Goal: Book appointment/travel/reservation

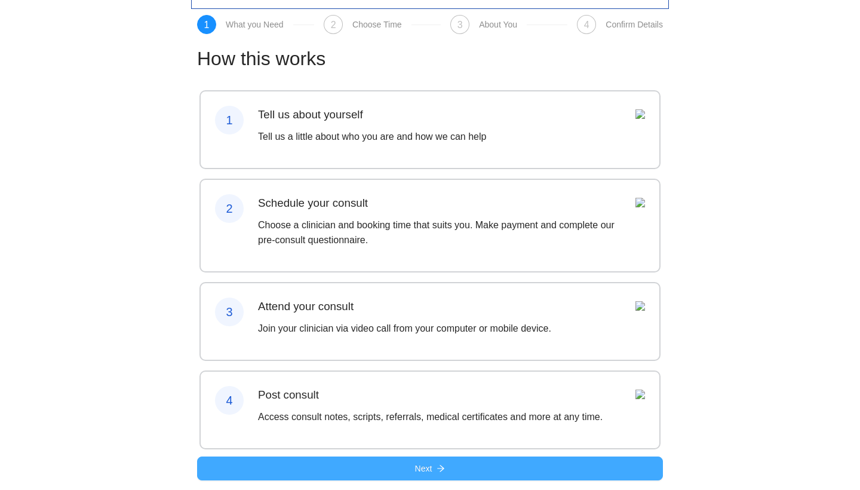
scroll to position [63, 0]
click at [399, 473] on button "Next" at bounding box center [430, 468] width 466 height 24
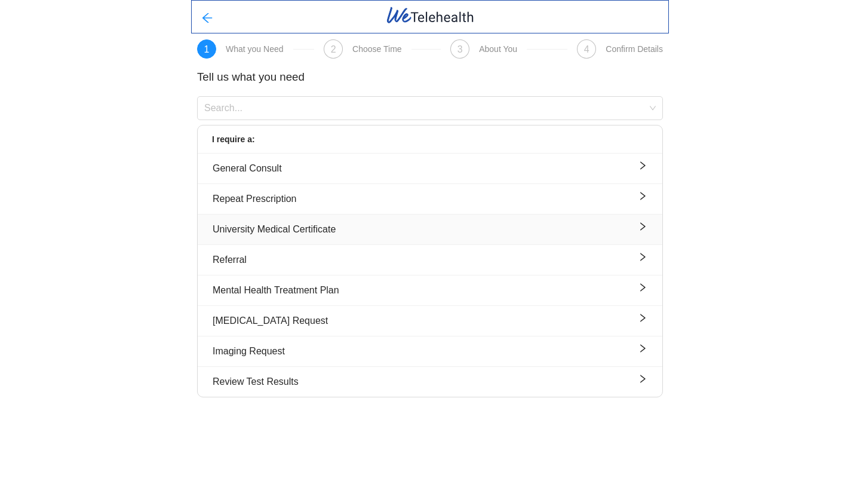
click at [393, 234] on div "University Medical Certificate" at bounding box center [430, 229] width 435 height 15
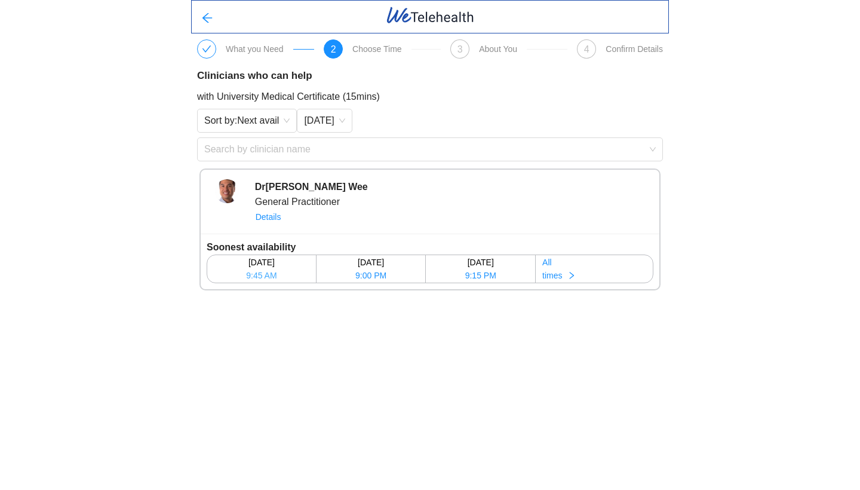
click at [273, 268] on div "[DATE]" at bounding box center [262, 262] width 108 height 13
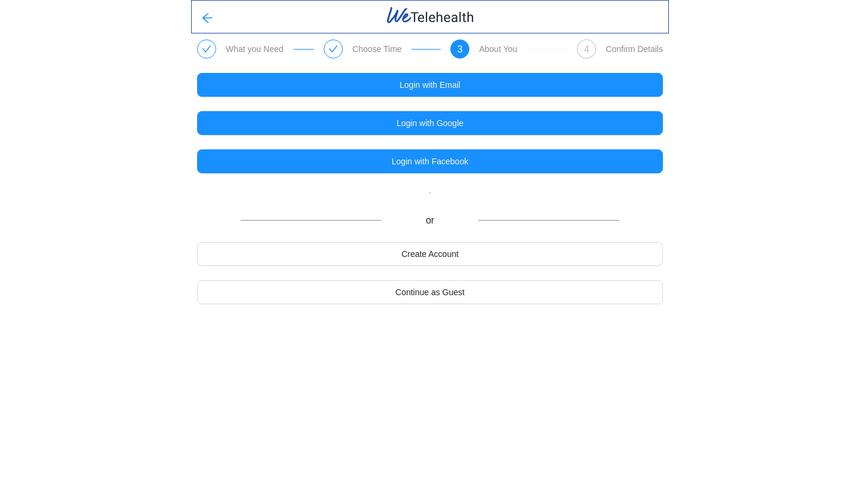
click at [330, 48] on icon "check" at bounding box center [334, 49] width 10 height 10
click at [210, 20] on icon "arrow-left" at bounding box center [207, 18] width 12 height 12
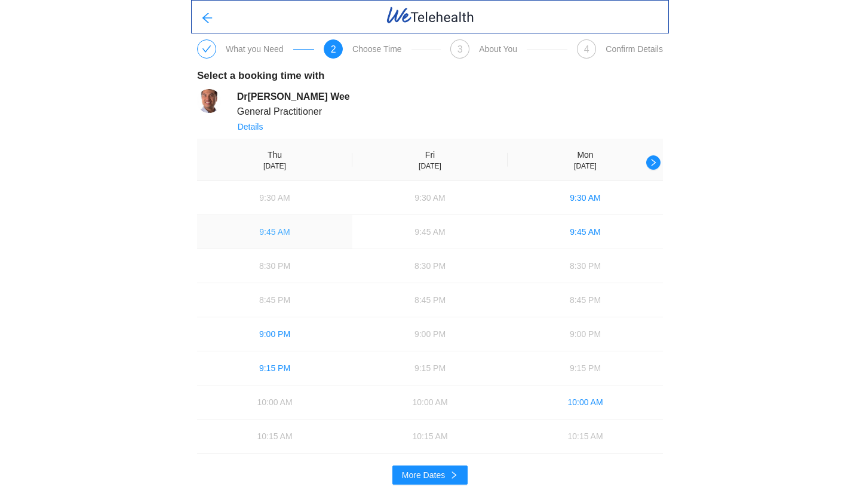
click at [283, 235] on span "9:45 AM" at bounding box center [274, 231] width 30 height 13
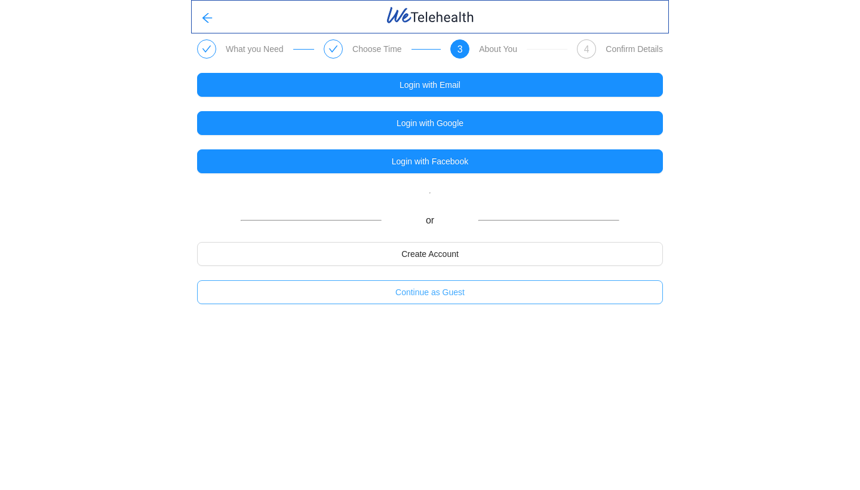
click at [463, 298] on span "Continue as Guest" at bounding box center [429, 292] width 69 height 13
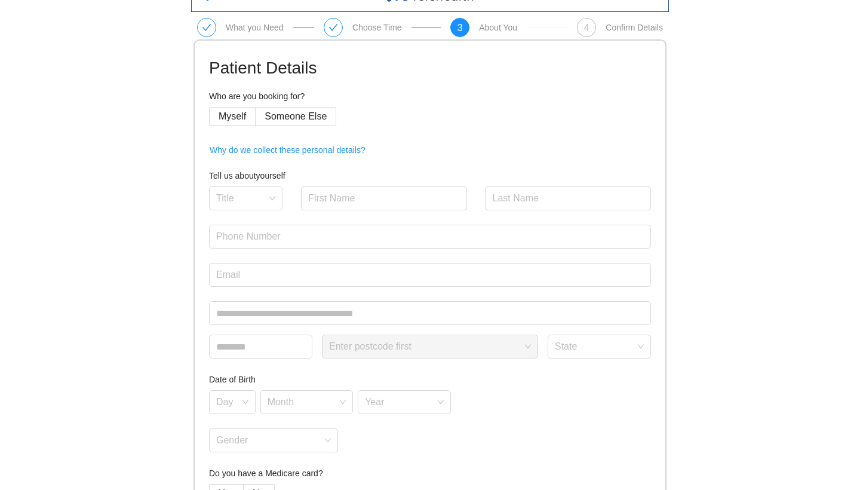
scroll to position [26, 0]
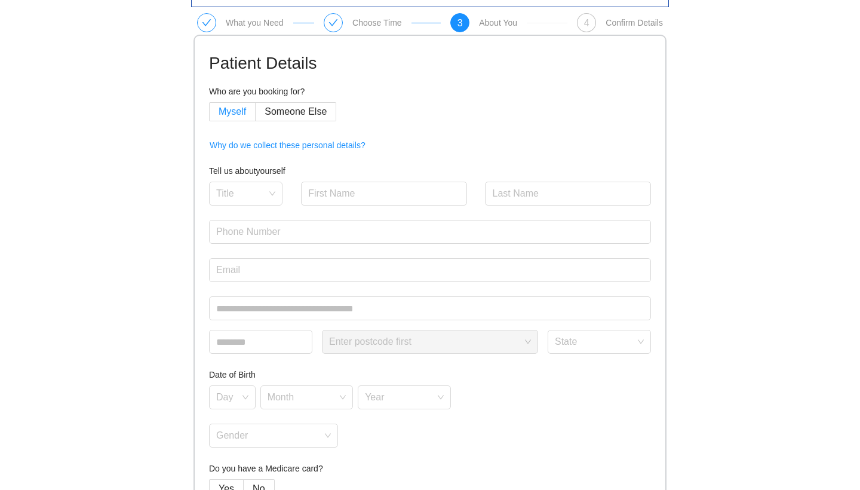
click at [245, 111] on span "Myself" at bounding box center [232, 111] width 27 height 10
click at [243, 112] on span "Myself" at bounding box center [232, 111] width 27 height 10
click at [243, 197] on input "search" at bounding box center [241, 191] width 51 height 18
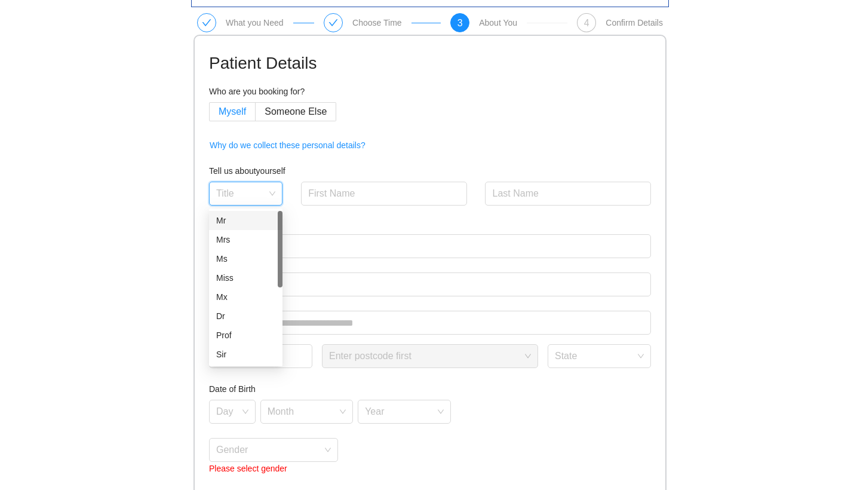
click at [238, 111] on span "Myself" at bounding box center [232, 111] width 27 height 10
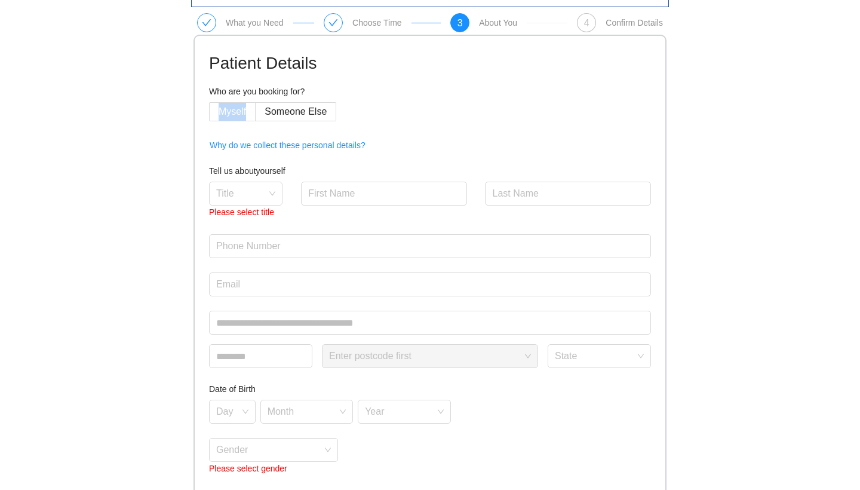
click at [238, 111] on span "Myself" at bounding box center [232, 111] width 27 height 10
click at [276, 127] on form "Patient Details Who are you booking for? Myself Someone Else Why do we collect …" at bounding box center [430, 307] width 442 height 515
click at [236, 115] on span "Myself" at bounding box center [232, 111] width 27 height 10
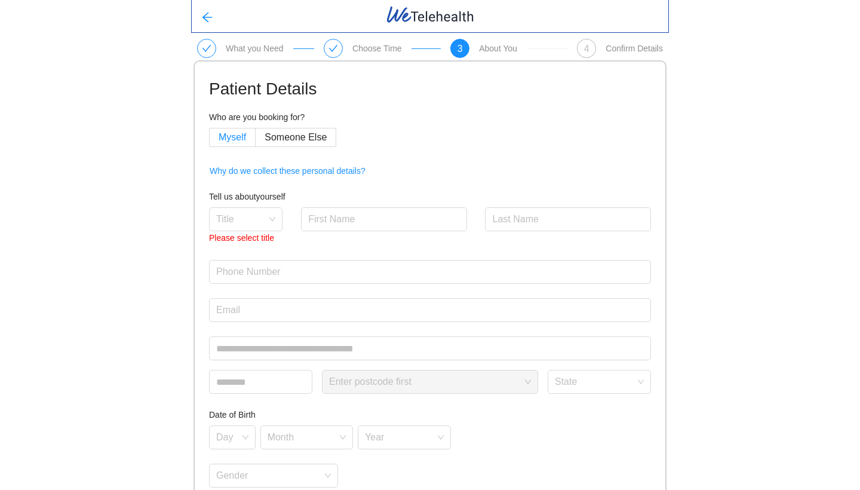
scroll to position [0, 0]
click at [249, 214] on input "search" at bounding box center [241, 217] width 51 height 18
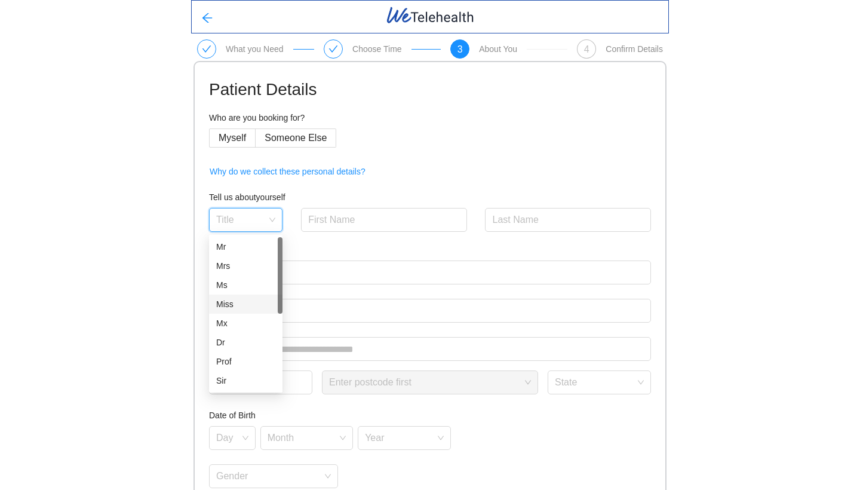
click at [256, 303] on div "Miss" at bounding box center [245, 303] width 59 height 13
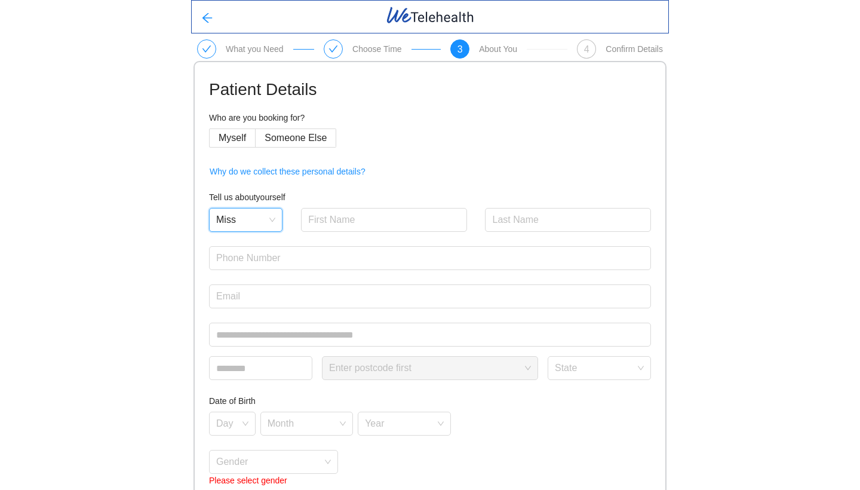
click at [355, 234] on div at bounding box center [384, 227] width 166 height 38
type input "b"
type input "Buying"
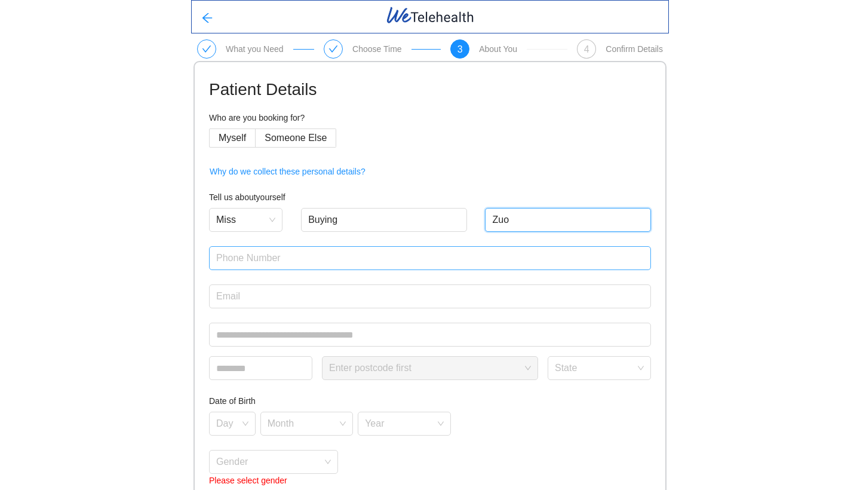
type input "Zuo"
type input "+"
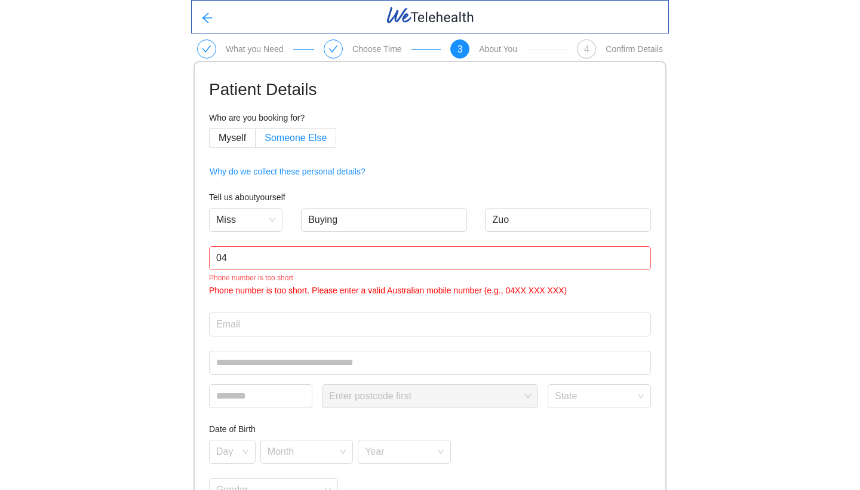
click at [322, 138] on span "Someone Else" at bounding box center [296, 138] width 62 height 10
click at [239, 145] on label "Myself" at bounding box center [232, 137] width 47 height 19
click at [341, 258] on input "04" at bounding box center [430, 258] width 442 height 24
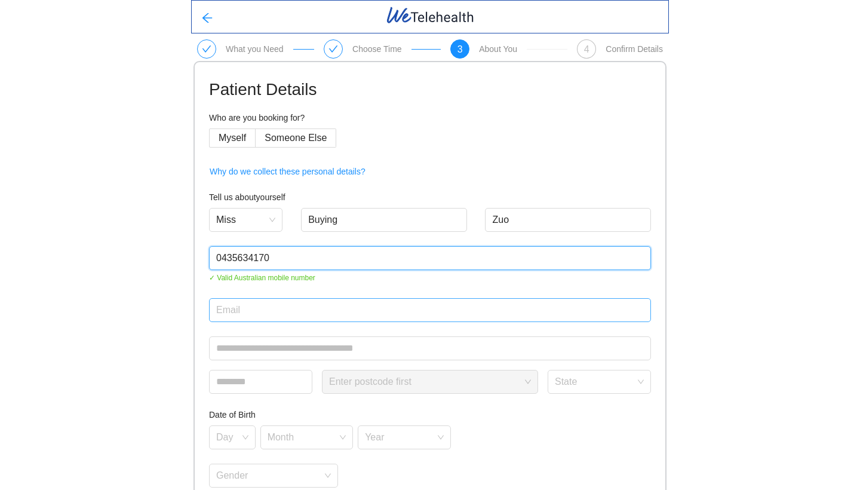
type input "0435634170"
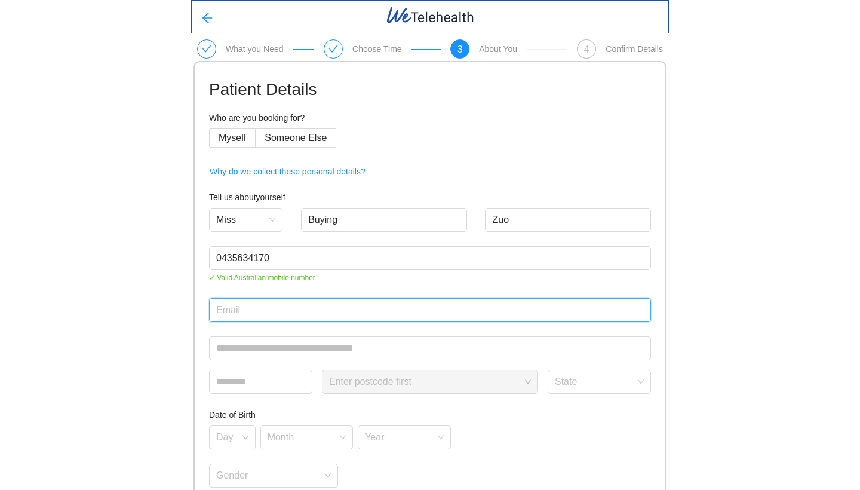
type input "[EMAIL_ADDRESS][DOMAIN_NAME]"
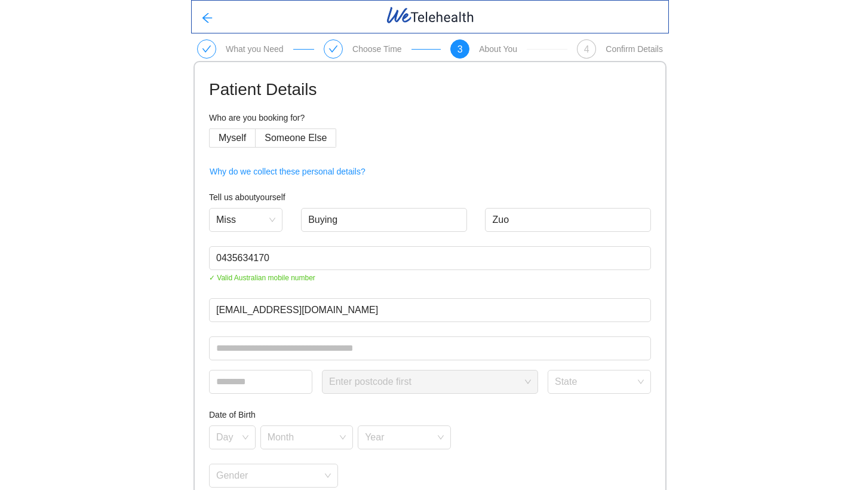
click at [395, 323] on form "Patient Details Who are you booking for? Myself Someone Else Why do we collect …" at bounding box center [430, 333] width 442 height 514
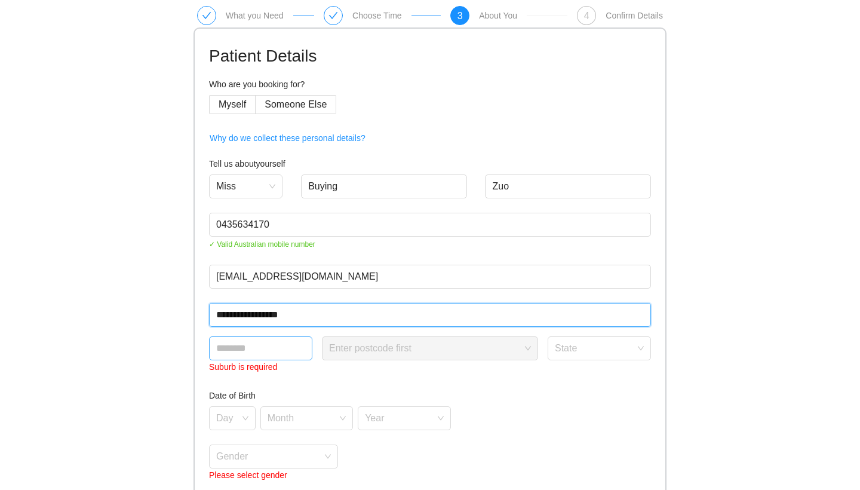
type input "**********"
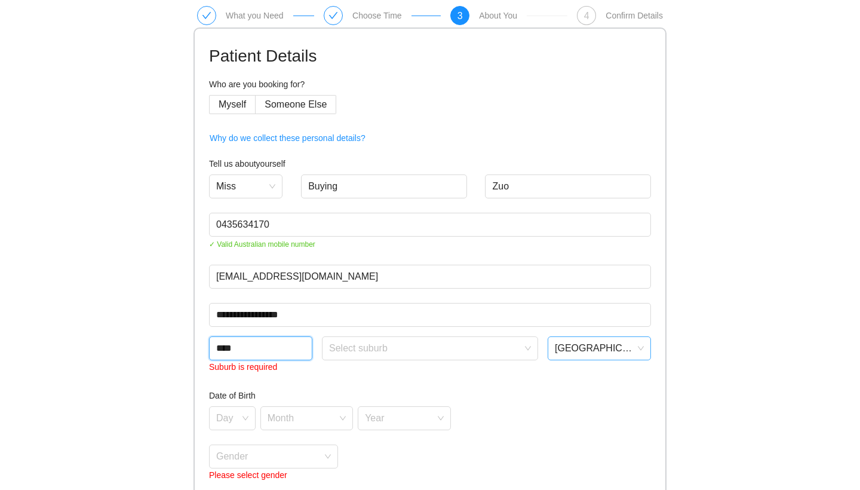
click at [603, 347] on span "[GEOGRAPHIC_DATA]" at bounding box center [599, 348] width 89 height 18
type input "****"
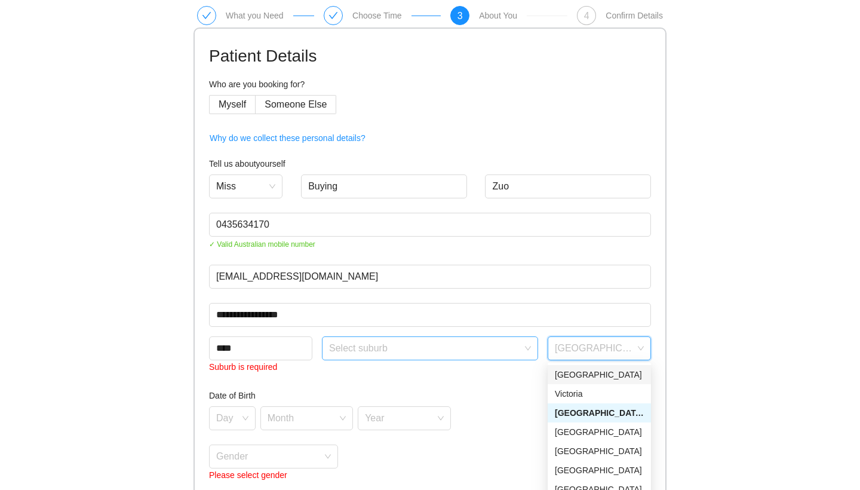
click at [478, 352] on input "search" at bounding box center [426, 346] width 194 height 18
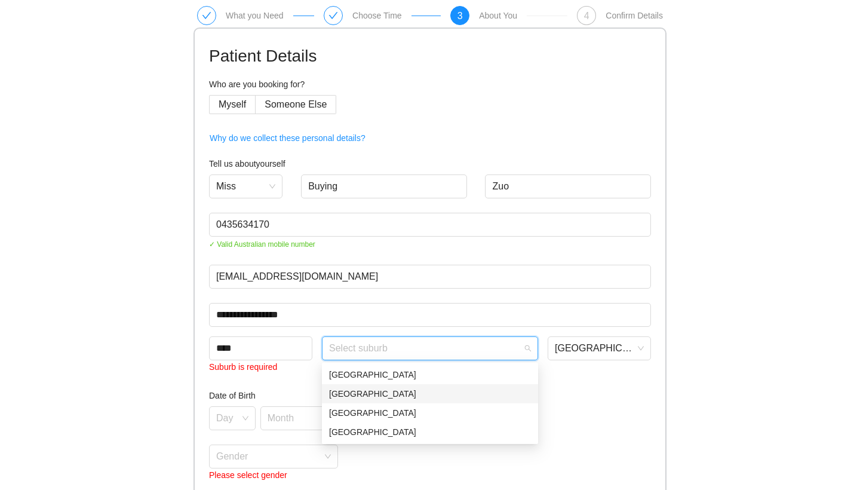
click at [438, 395] on div "[GEOGRAPHIC_DATA]" at bounding box center [430, 393] width 202 height 13
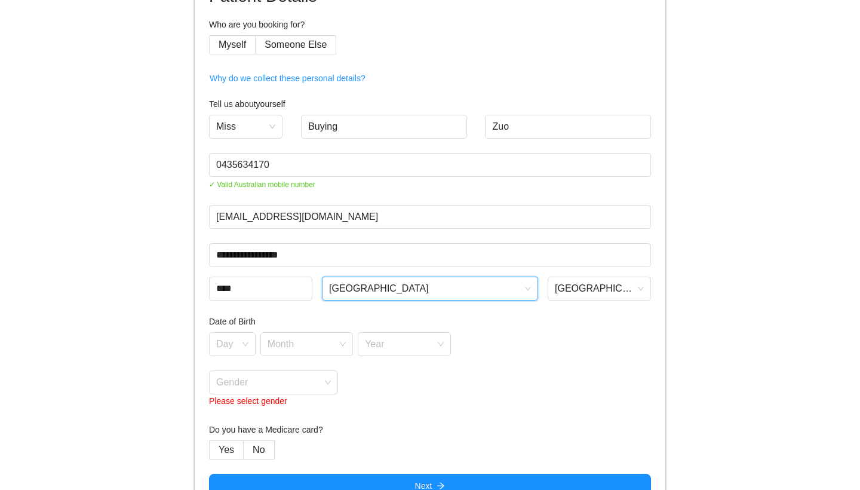
scroll to position [97, 0]
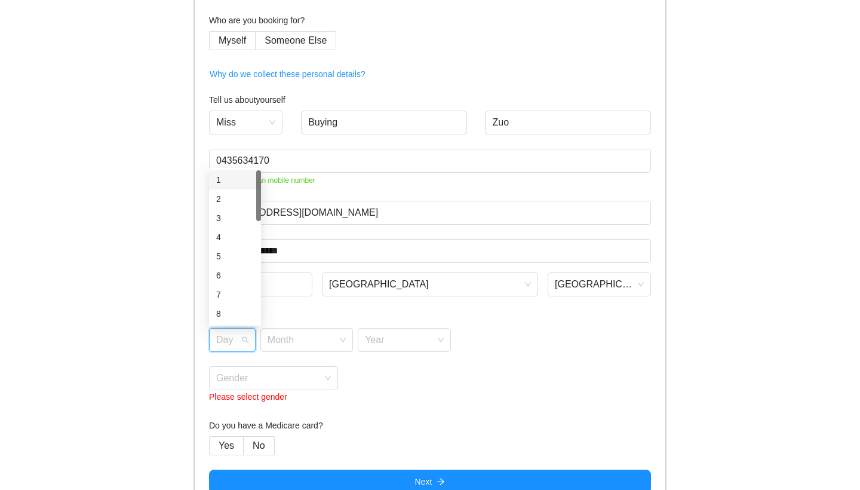
click at [216, 335] on input "search" at bounding box center [228, 338] width 24 height 18
click at [229, 317] on div "10" at bounding box center [235, 318] width 38 height 13
click at [305, 334] on input "search" at bounding box center [303, 338] width 70 height 18
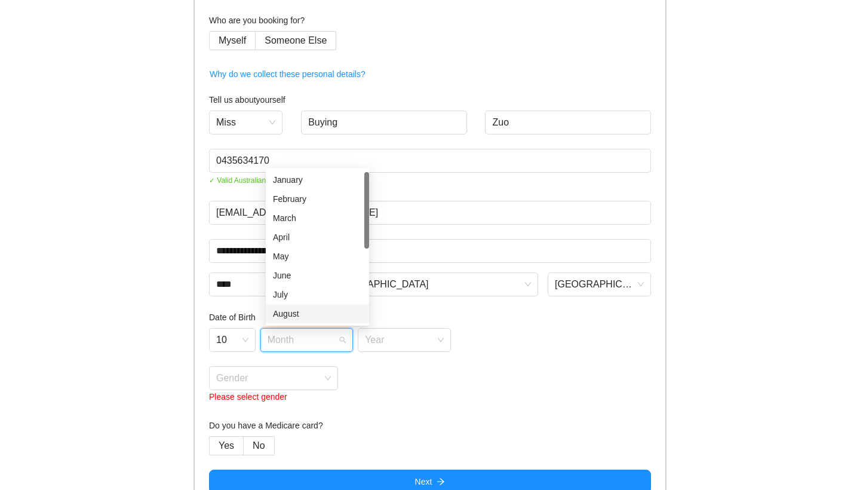
scroll to position [21, 0]
click at [306, 310] on div "September" at bounding box center [317, 311] width 89 height 13
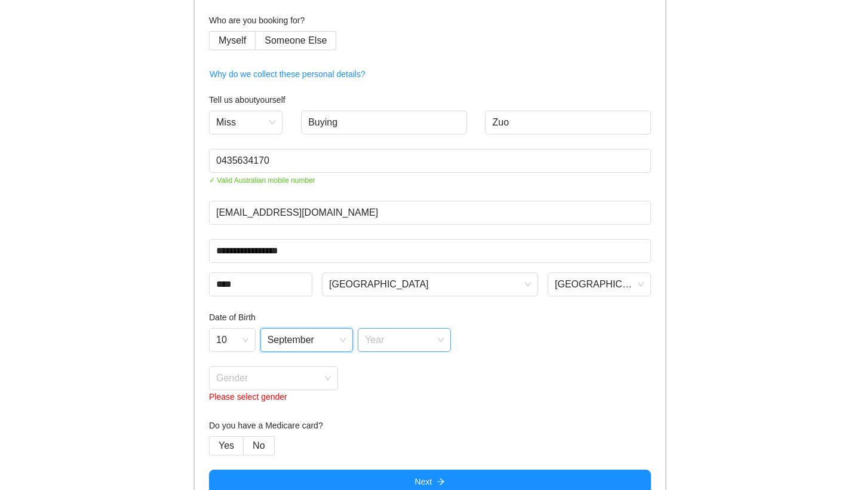
click at [400, 345] on input "search" at bounding box center [400, 338] width 70 height 18
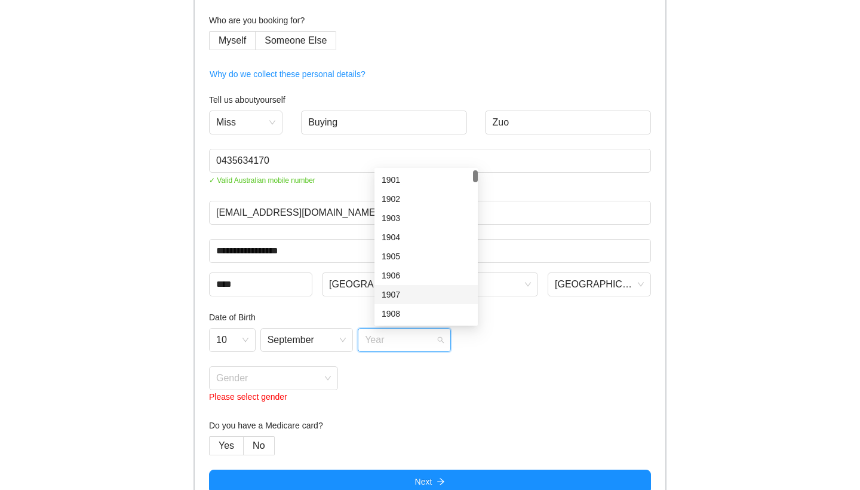
scroll to position [4, 0]
type input "****"
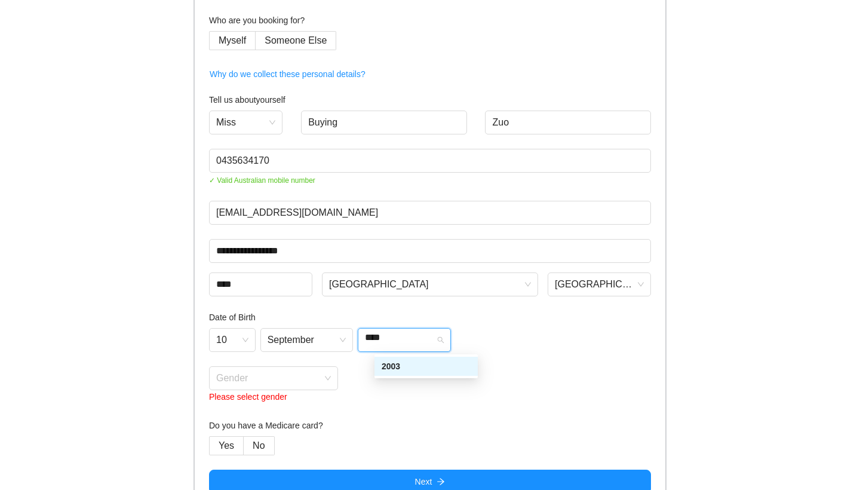
scroll to position [0, 0]
click at [409, 370] on div "2003" at bounding box center [426, 366] width 89 height 13
click at [318, 381] on input "search" at bounding box center [269, 376] width 106 height 18
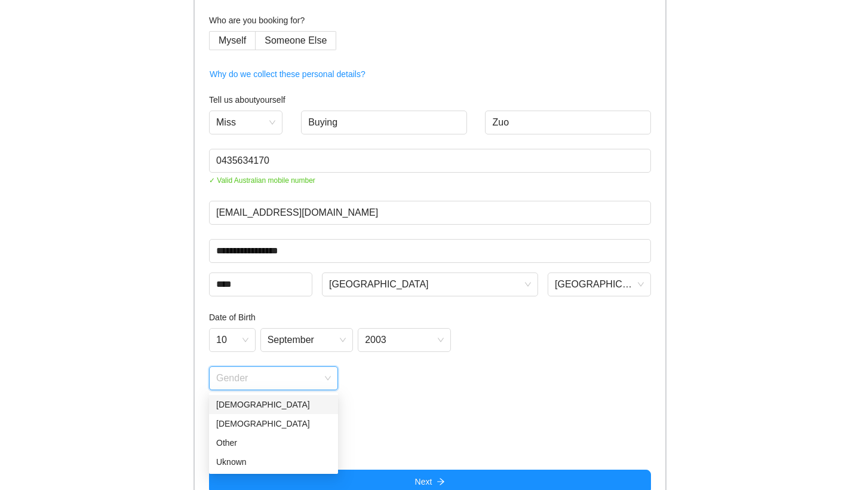
click at [294, 403] on div "[DEMOGRAPHIC_DATA]" at bounding box center [273, 404] width 115 height 13
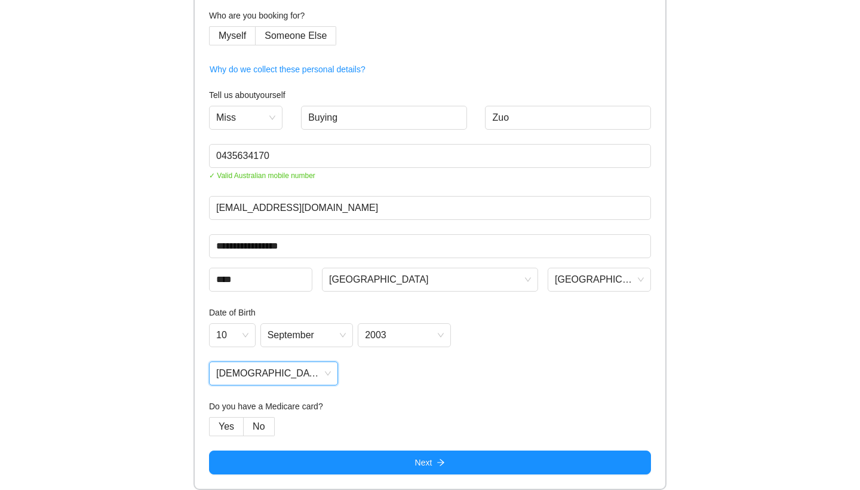
scroll to position [102, 0]
click at [264, 425] on span "No" at bounding box center [259, 426] width 12 height 10
click at [262, 426] on span "No" at bounding box center [259, 426] width 12 height 10
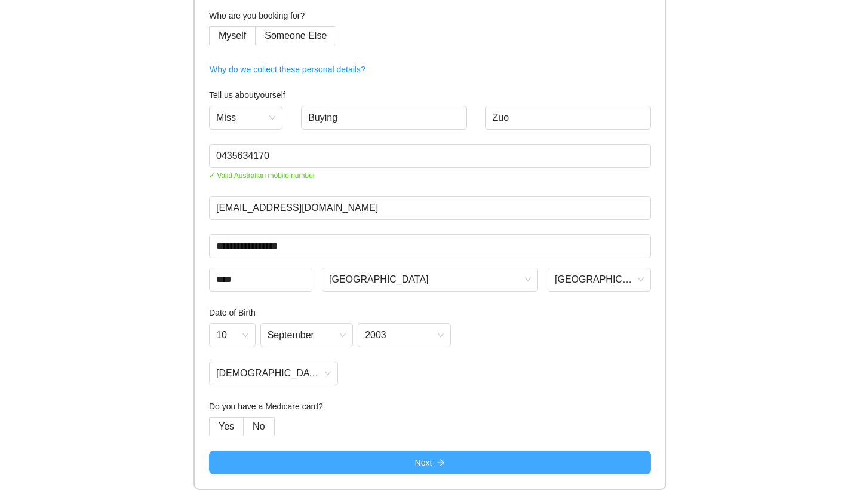
click at [342, 464] on button "Next" at bounding box center [430, 462] width 442 height 24
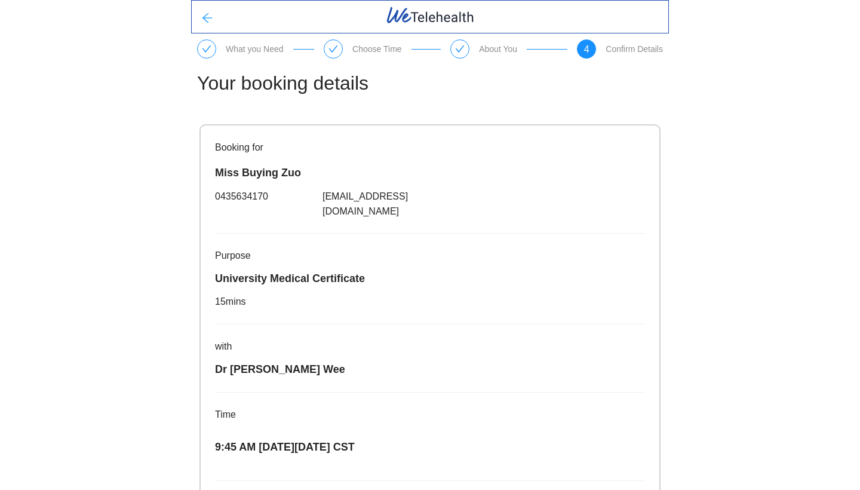
click at [208, 17] on icon "arrow-left" at bounding box center [207, 18] width 12 height 12
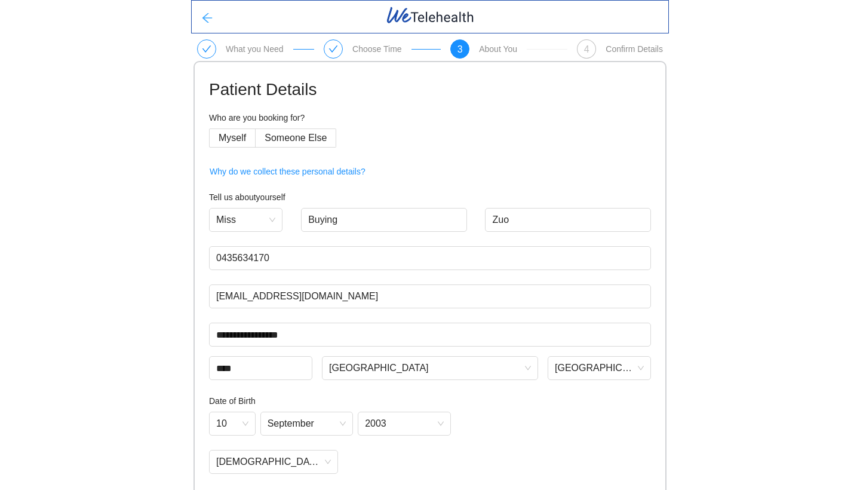
scroll to position [-1, 0]
click at [209, 24] on span "arrow-left" at bounding box center [207, 19] width 12 height 14
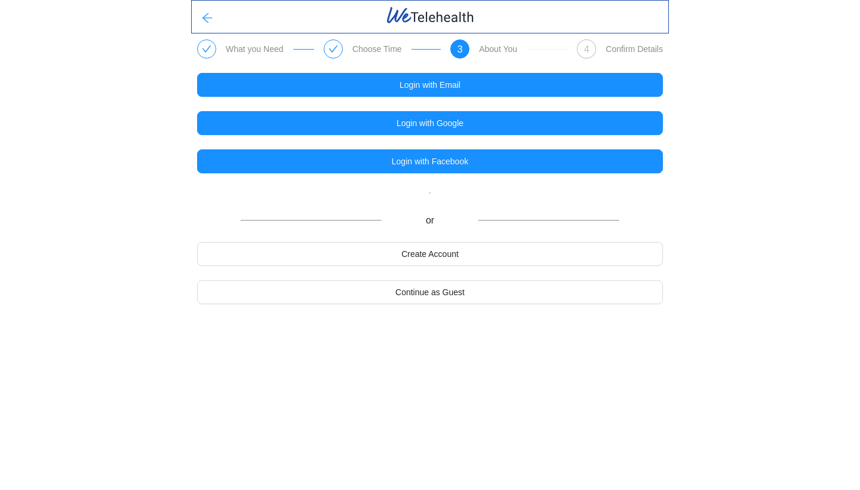
click at [208, 20] on icon "arrow-left" at bounding box center [207, 18] width 12 height 12
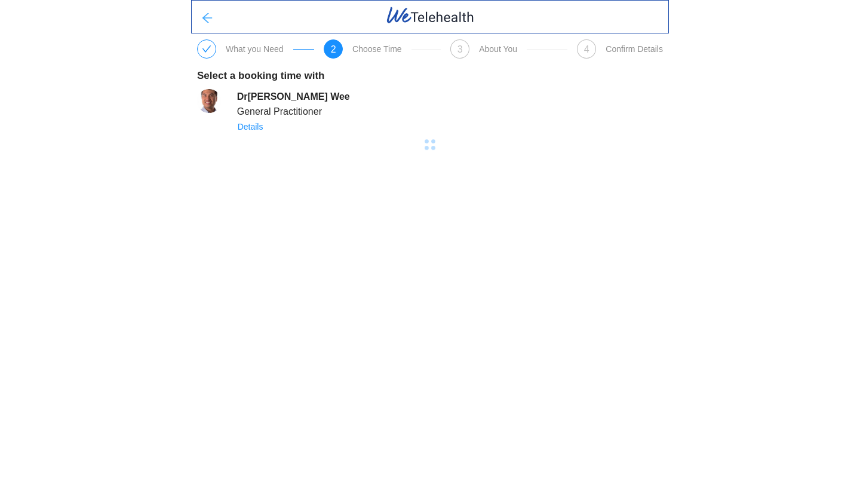
click at [207, 20] on icon "arrow-left" at bounding box center [207, 18] width 12 height 12
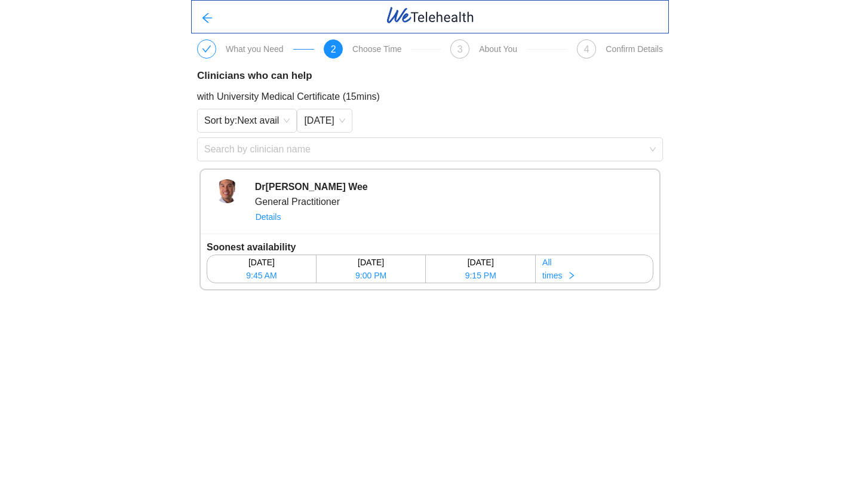
click at [210, 53] on icon "check" at bounding box center [207, 49] width 10 height 10
click at [207, 14] on icon "arrow-left" at bounding box center [208, 18] width 10 height 10
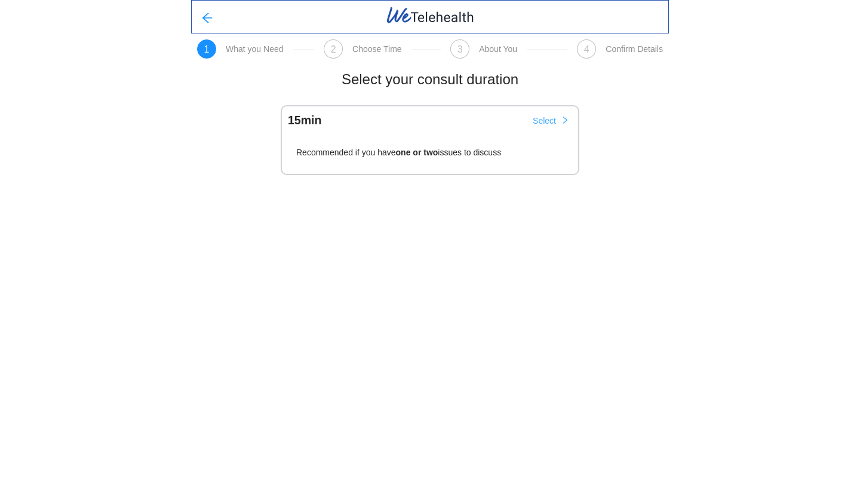
click at [554, 124] on span "Select" at bounding box center [544, 120] width 23 height 13
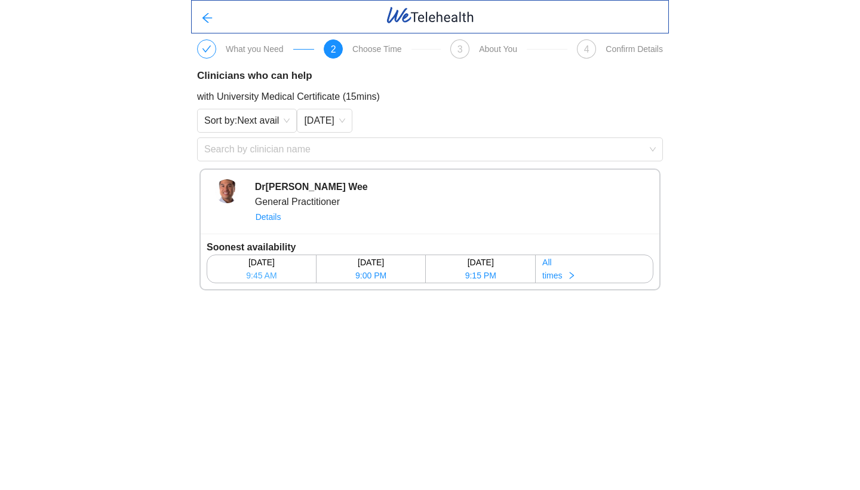
click at [266, 271] on span "9:45 AM" at bounding box center [261, 275] width 30 height 13
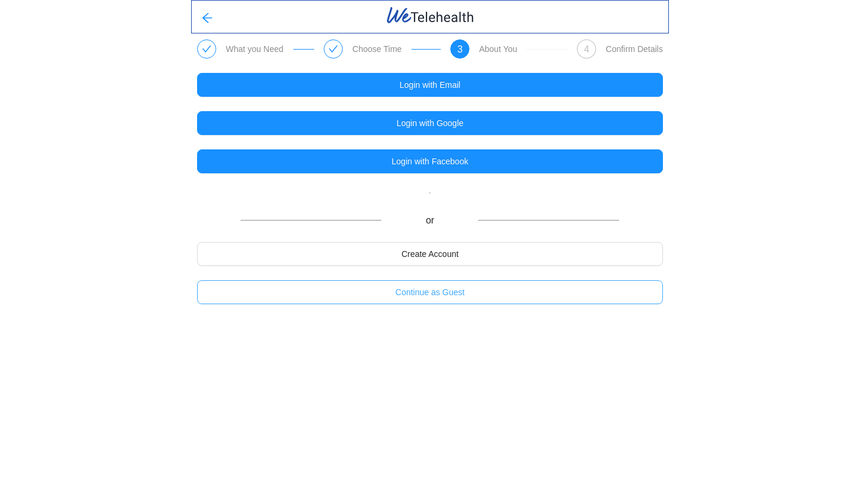
click at [435, 289] on span "Continue as Guest" at bounding box center [429, 292] width 69 height 13
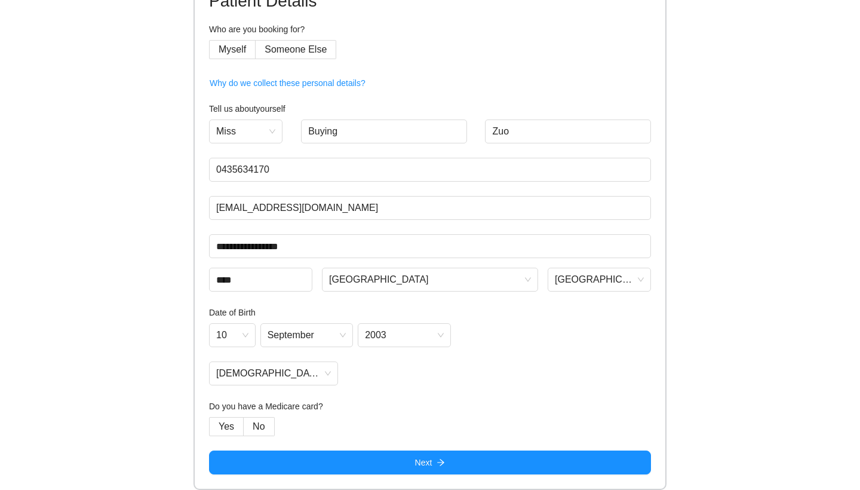
scroll to position [89, 0]
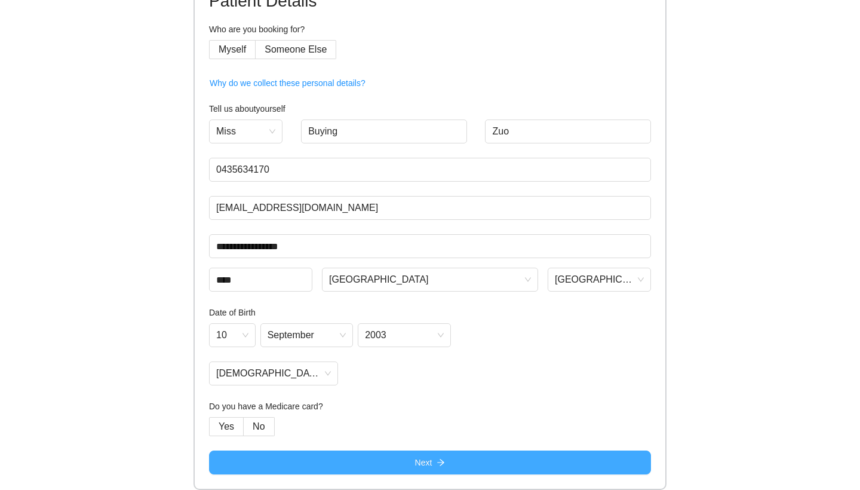
click at [419, 459] on span "Next" at bounding box center [423, 462] width 17 height 13
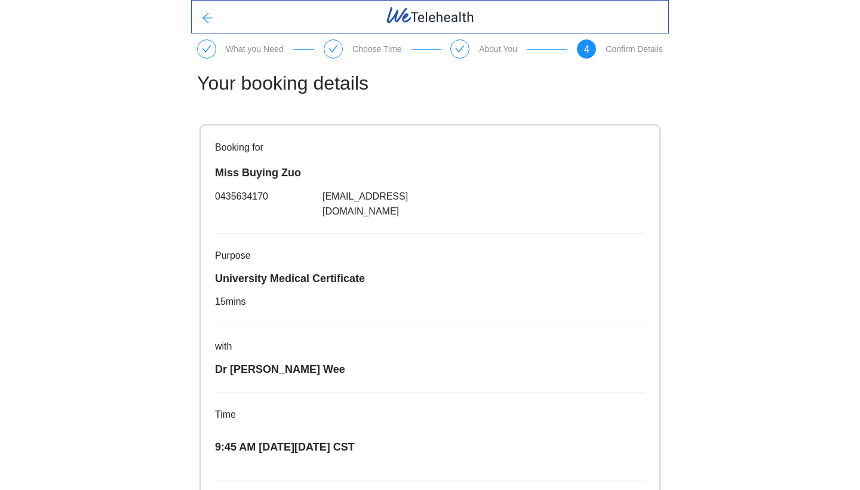
click at [204, 10] on button "button" at bounding box center [207, 17] width 31 height 24
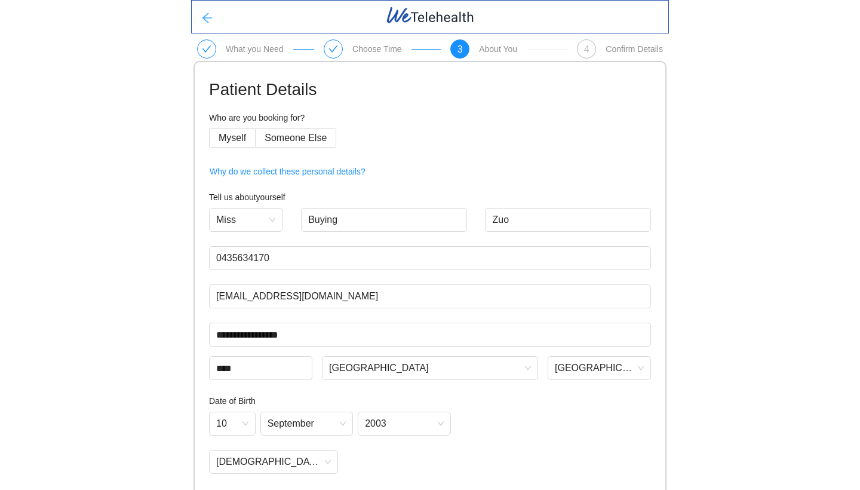
click at [204, 21] on icon "arrow-left" at bounding box center [207, 18] width 12 height 12
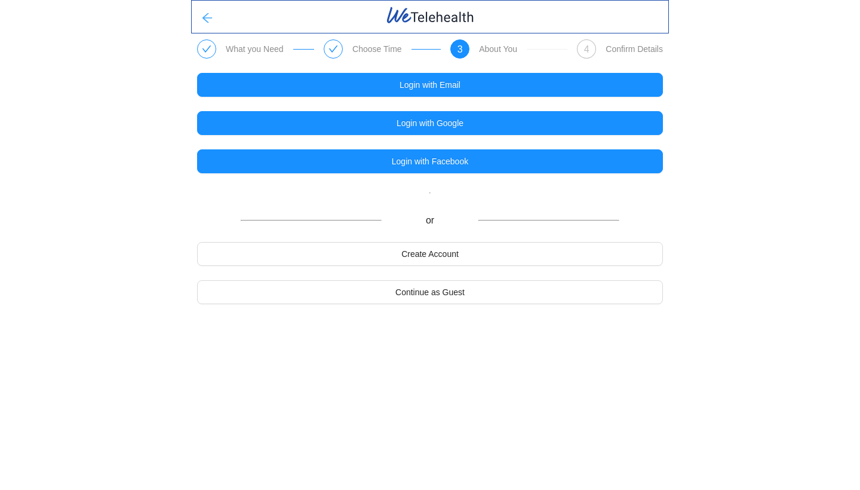
click at [204, 21] on icon "arrow-left" at bounding box center [207, 18] width 12 height 12
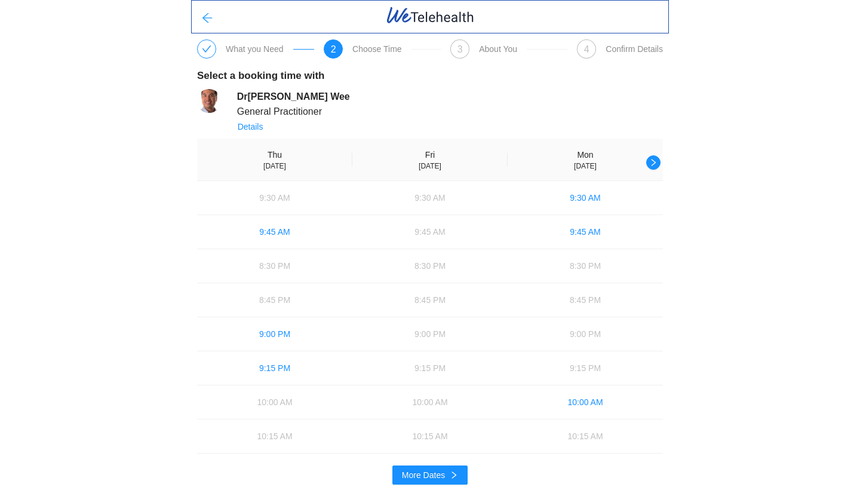
click at [204, 21] on icon "arrow-left" at bounding box center [207, 18] width 12 height 12
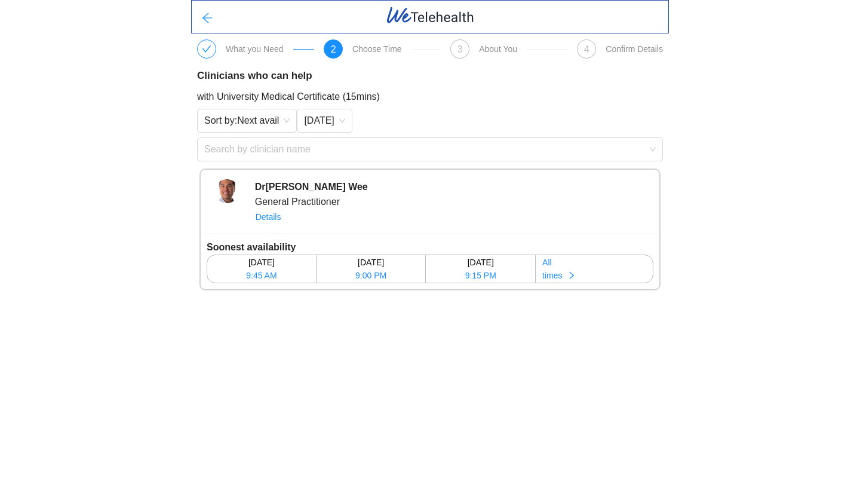
click at [204, 21] on icon "arrow-left" at bounding box center [207, 18] width 12 height 12
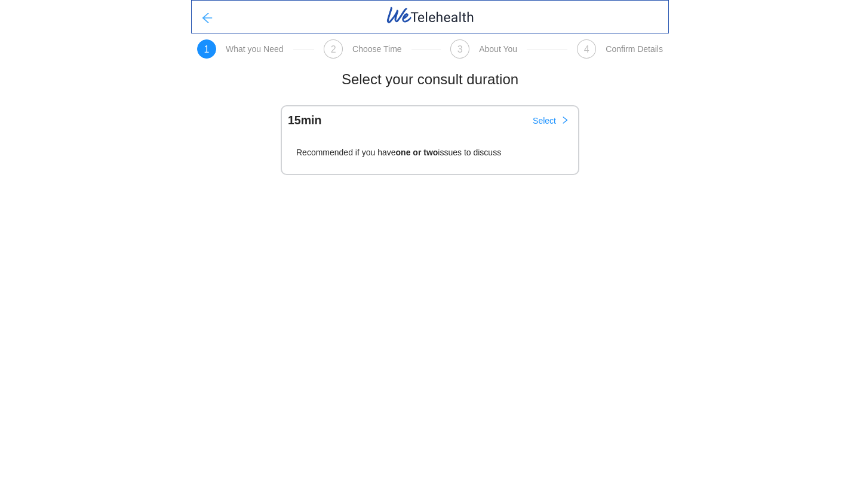
click at [204, 21] on icon "arrow-left" at bounding box center [207, 18] width 12 height 12
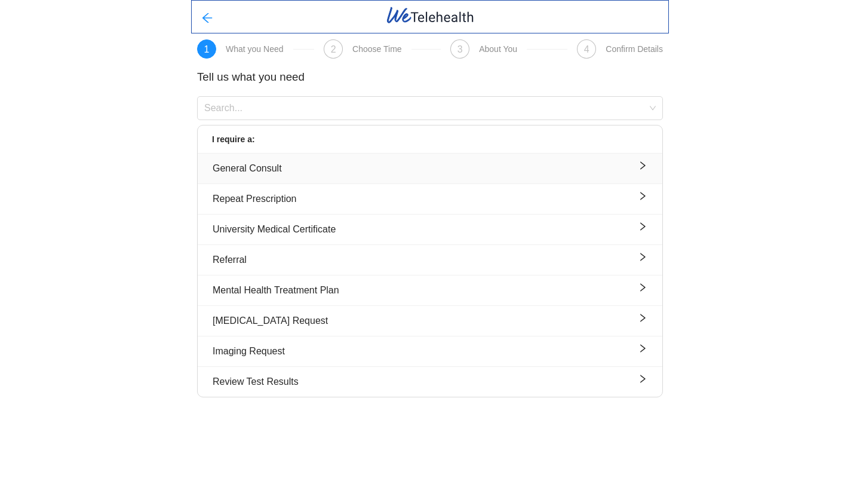
click at [320, 166] on div "General Consult" at bounding box center [430, 168] width 435 height 15
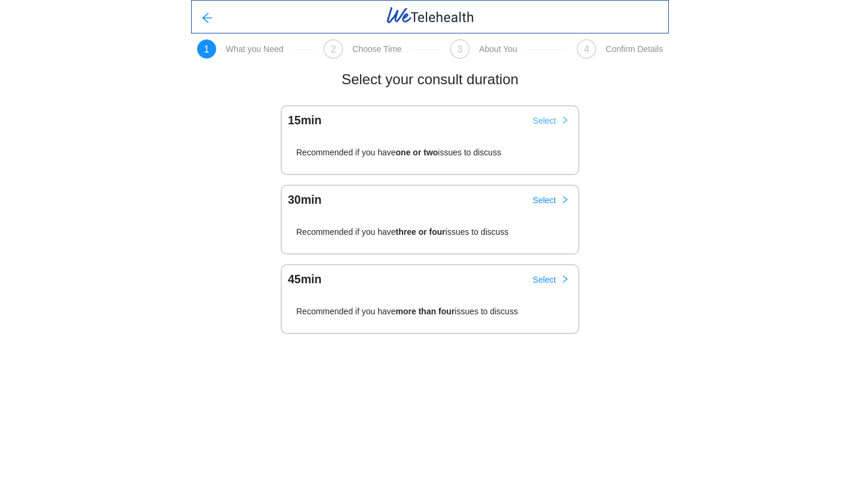
click at [553, 121] on span "Select" at bounding box center [544, 120] width 23 height 13
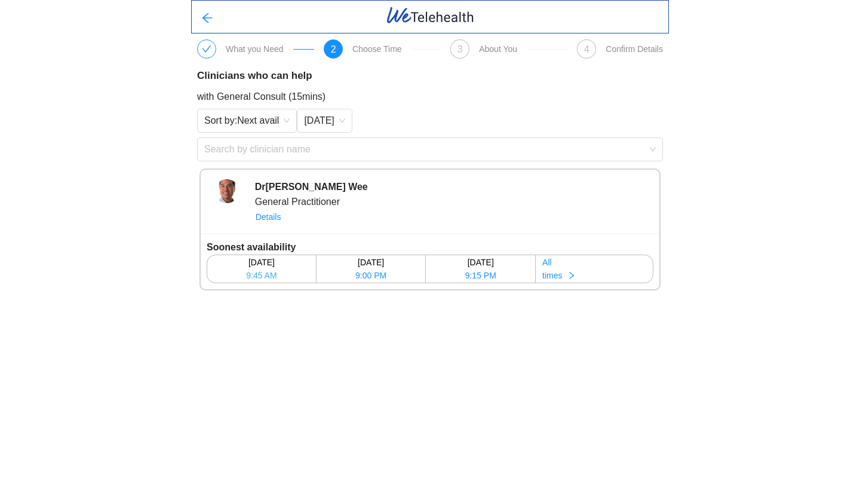
click at [277, 269] on span "9:45 AM" at bounding box center [261, 275] width 30 height 13
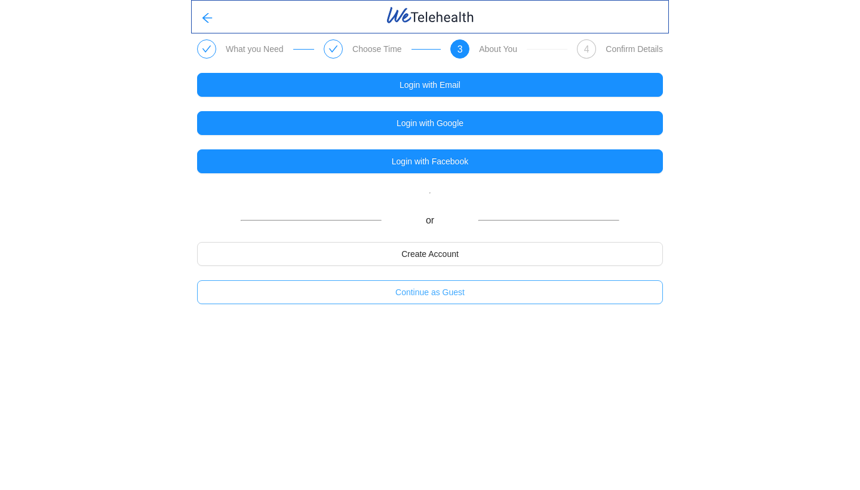
click at [398, 292] on span "Continue as Guest" at bounding box center [429, 292] width 69 height 13
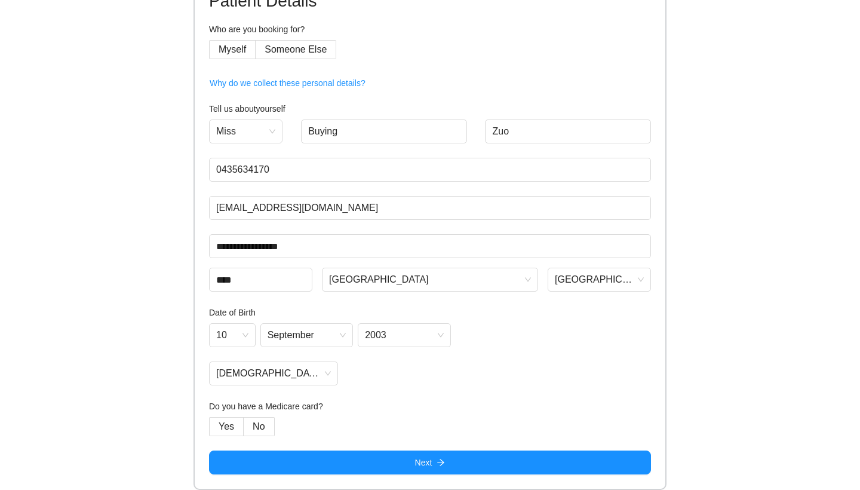
scroll to position [89, 0]
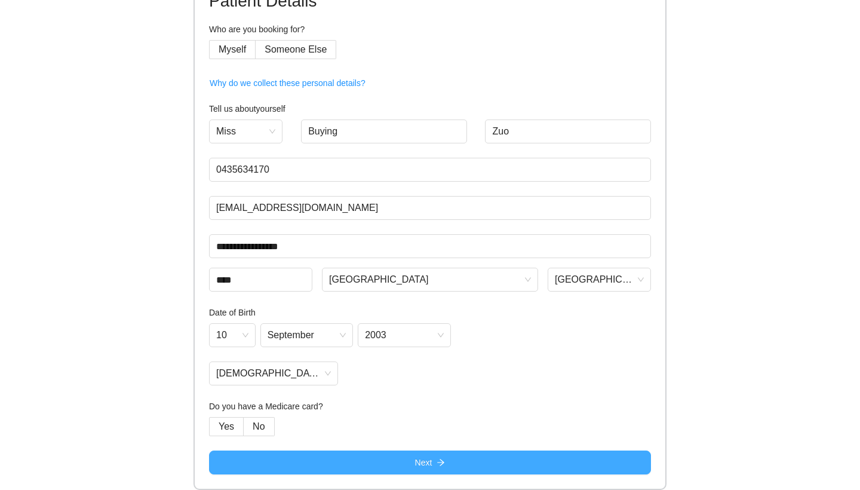
click at [387, 462] on button "Next" at bounding box center [430, 462] width 442 height 24
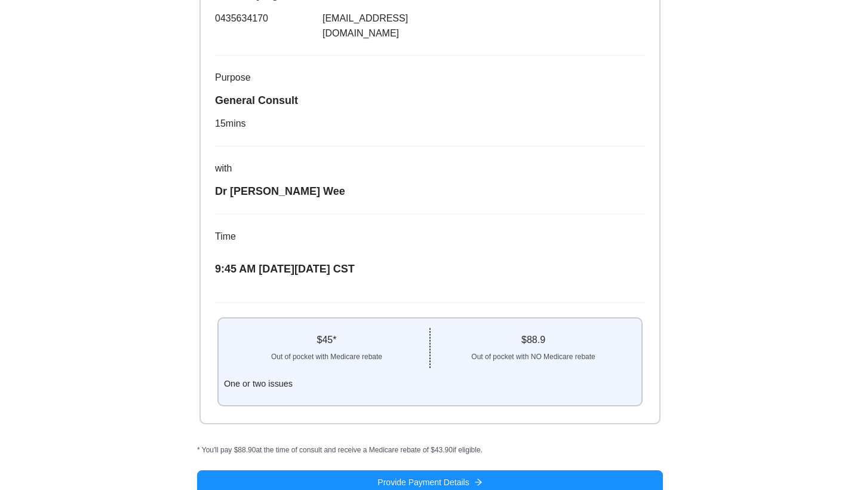
scroll to position [177, 0]
drag, startPoint x: 468, startPoint y: 342, endPoint x: 631, endPoint y: 345, distance: 163.7
click at [633, 348] on div "Out of pocket with NO Medicare rebate" at bounding box center [534, 356] width 206 height 16
click at [571, 333] on div "$ 88.9" at bounding box center [534, 340] width 206 height 14
click at [539, 319] on div "$ 45 * Out of pocket with Medicare rebate $ 88.9 Out of pocket with NO Medicare…" at bounding box center [430, 362] width 423 height 86
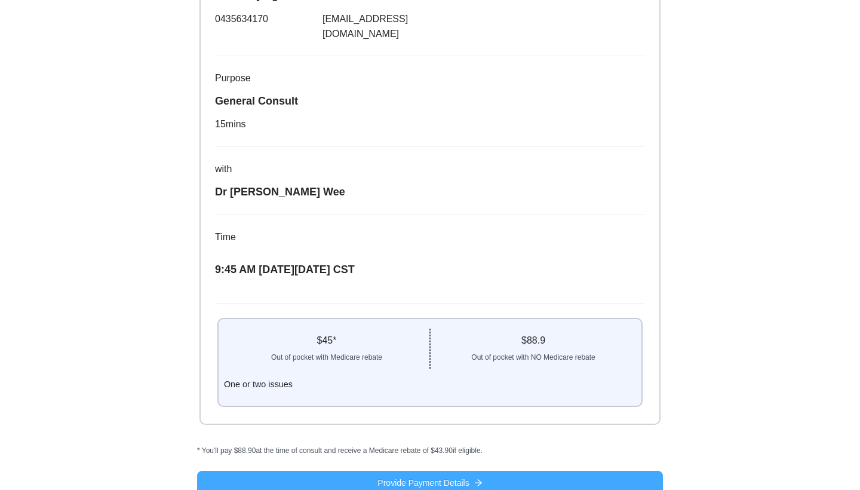
click at [484, 471] on button "Provide Payment Details" at bounding box center [430, 483] width 466 height 24
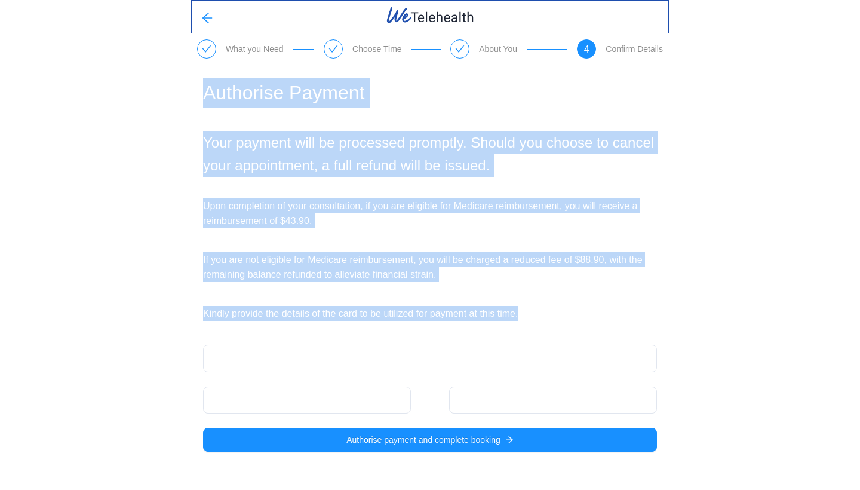
drag, startPoint x: 203, startPoint y: 92, endPoint x: 546, endPoint y: 308, distance: 405.4
click at [546, 308] on div "Authorise Payment Your payment will be processed promptly. Should you choose to…" at bounding box center [430, 264] width 466 height 393
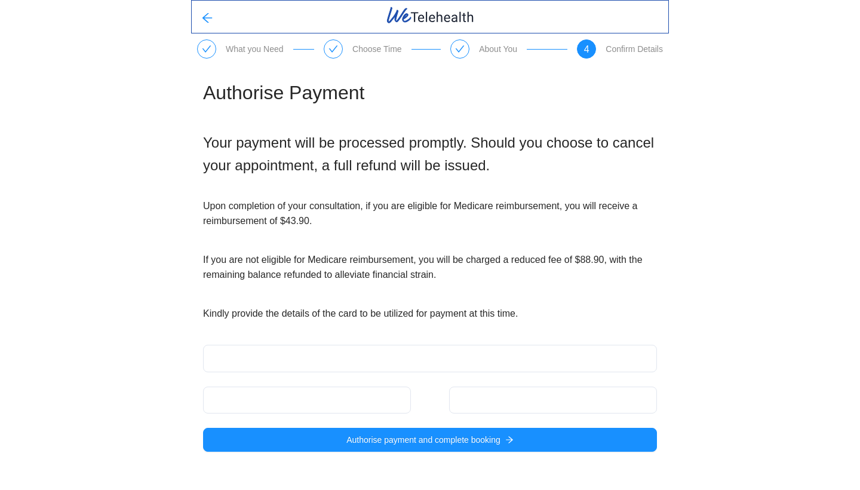
click at [411, 333] on div "Authorise Payment Your payment will be processed promptly. Should you choose to…" at bounding box center [430, 264] width 466 height 393
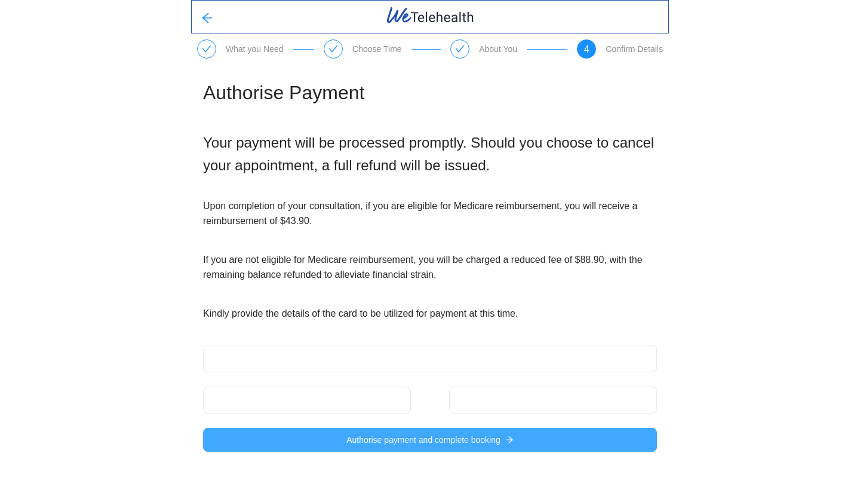
click at [416, 435] on span "Authorise payment and complete booking" at bounding box center [423, 439] width 154 height 13
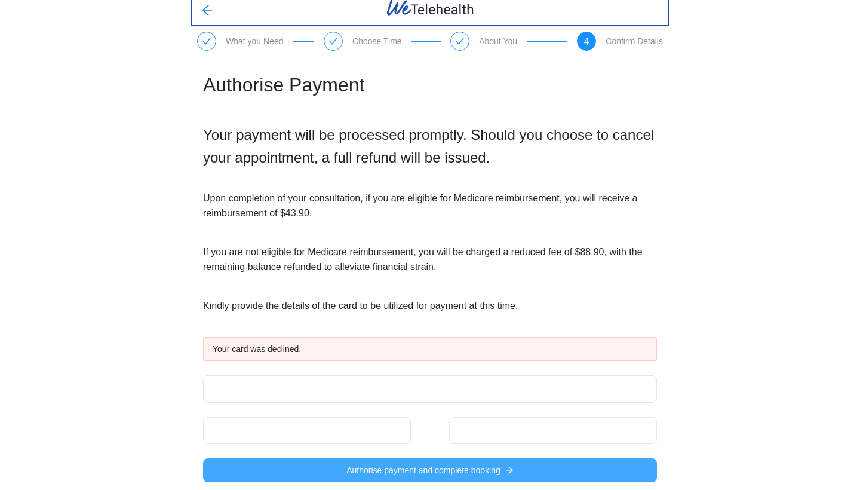
scroll to position [10, 0]
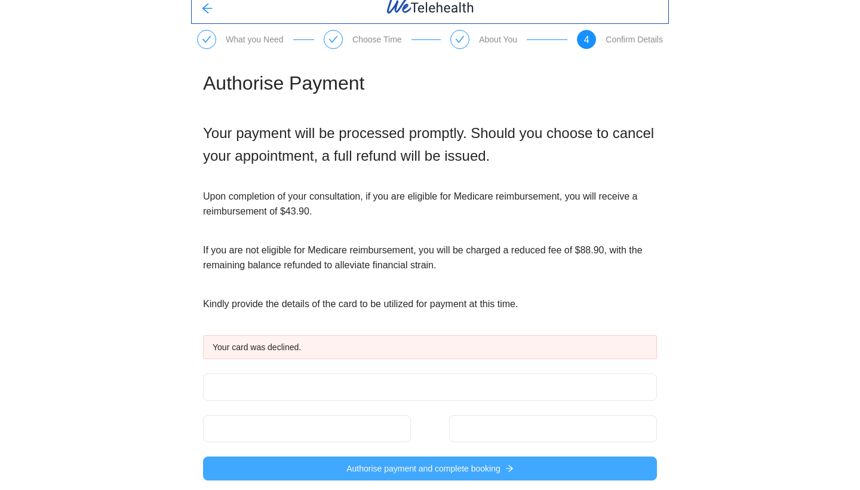
click at [252, 468] on button "Authorise payment and complete booking" at bounding box center [430, 468] width 454 height 24
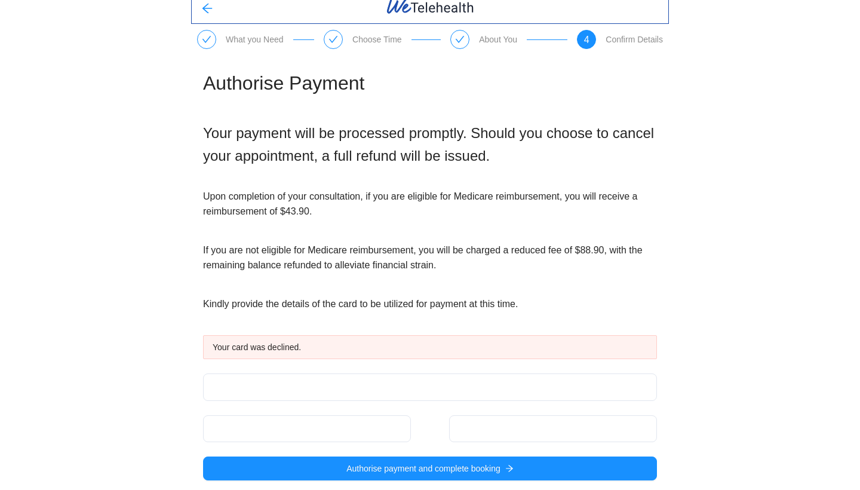
scroll to position [0, 0]
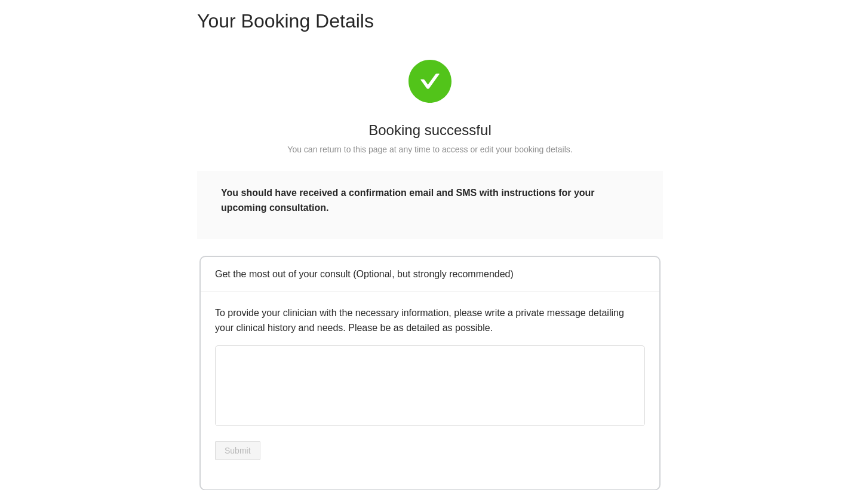
scroll to position [65, 0]
